Goal: Check status: Check status

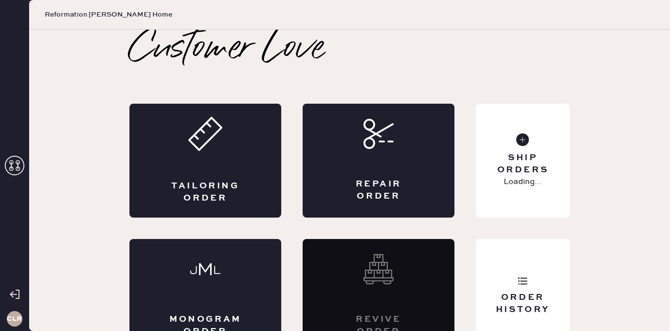
click at [16, 157] on icon at bounding box center [14, 165] width 19 height 19
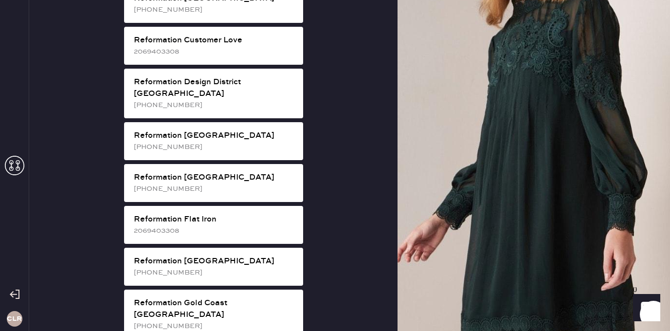
scroll to position [521, 0]
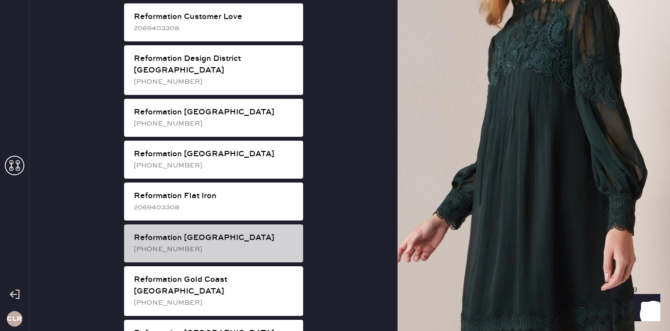
click at [246, 244] on div "[PHONE_NUMBER]" at bounding box center [215, 249] width 162 height 11
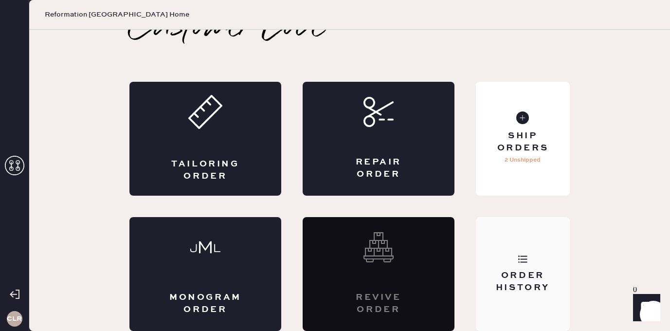
click at [552, 271] on div "Order History" at bounding box center [523, 282] width 78 height 24
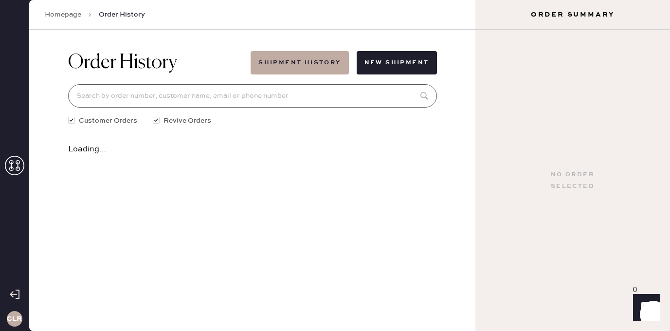
click at [222, 98] on input at bounding box center [252, 95] width 369 height 23
paste input "[EMAIL_ADDRESS][DOMAIN_NAME]"
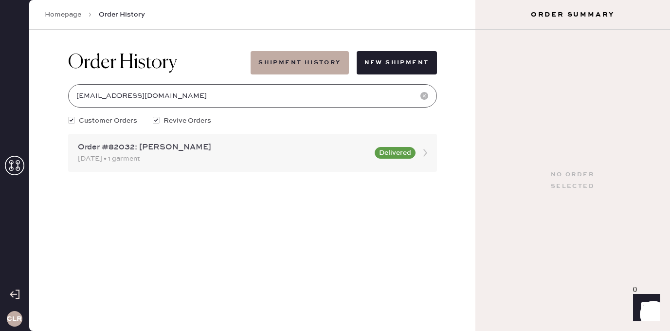
type input "[EMAIL_ADDRESS][DOMAIN_NAME]"
click at [172, 146] on div "Order #82032: [PERSON_NAME]" at bounding box center [223, 148] width 291 height 12
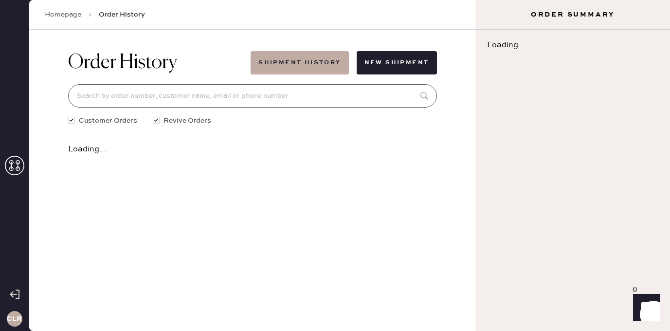
click at [172, 93] on input at bounding box center [252, 95] width 369 height 23
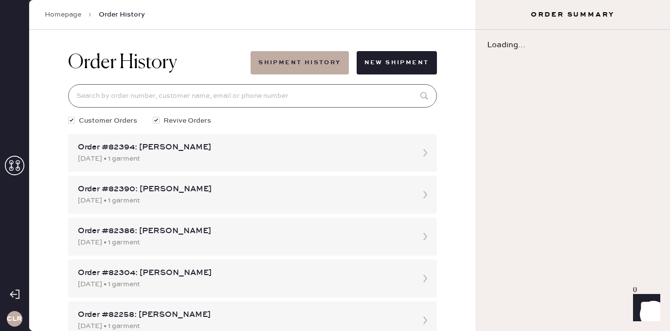
paste input "[EMAIL_ADDRESS][DOMAIN_NAME]"
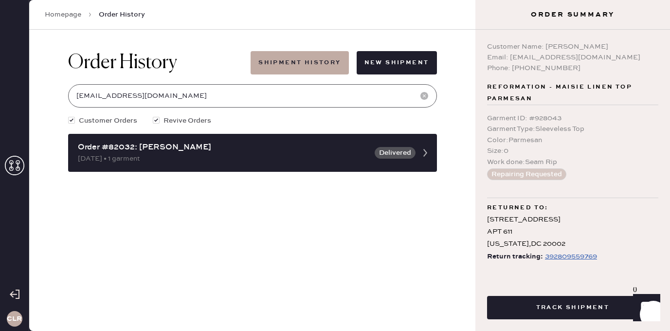
scroll to position [2, 0]
type input "[EMAIL_ADDRESS][DOMAIN_NAME]"
click at [556, 257] on div "392809559769" at bounding box center [571, 255] width 52 height 12
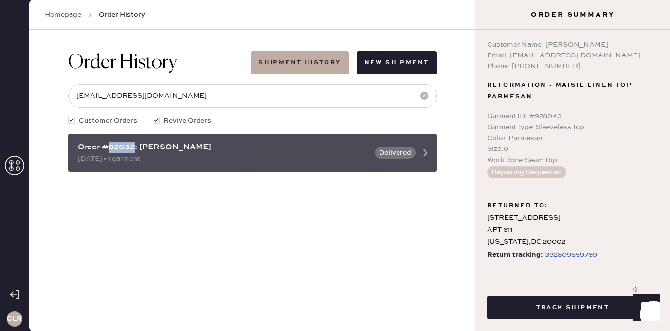
drag, startPoint x: 134, startPoint y: 149, endPoint x: 110, endPoint y: 147, distance: 24.4
click at [110, 147] on div "Order #82032: [PERSON_NAME]" at bounding box center [223, 148] width 291 height 12
copy div "82032"
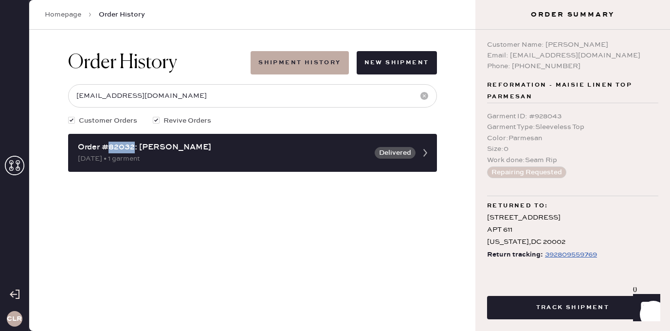
click at [168, 194] on div "Order History Shipment History New Shipment [EMAIL_ADDRESS][DOMAIN_NAME] Custom…" at bounding box center [252, 180] width 447 height 301
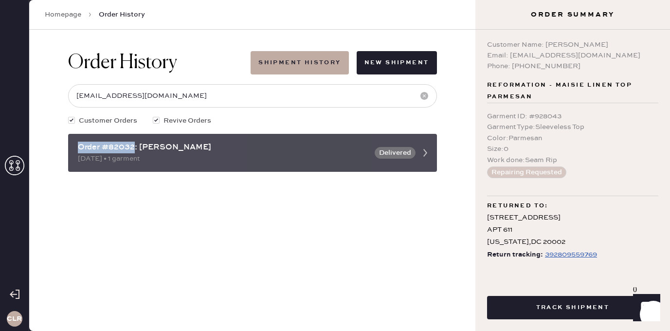
drag, startPoint x: 134, startPoint y: 149, endPoint x: 77, endPoint y: 149, distance: 56.5
click at [78, 149] on div "Order #82032: [PERSON_NAME]" at bounding box center [223, 148] width 291 height 12
copy div "Order #82032"
